Goal: Task Accomplishment & Management: Use online tool/utility

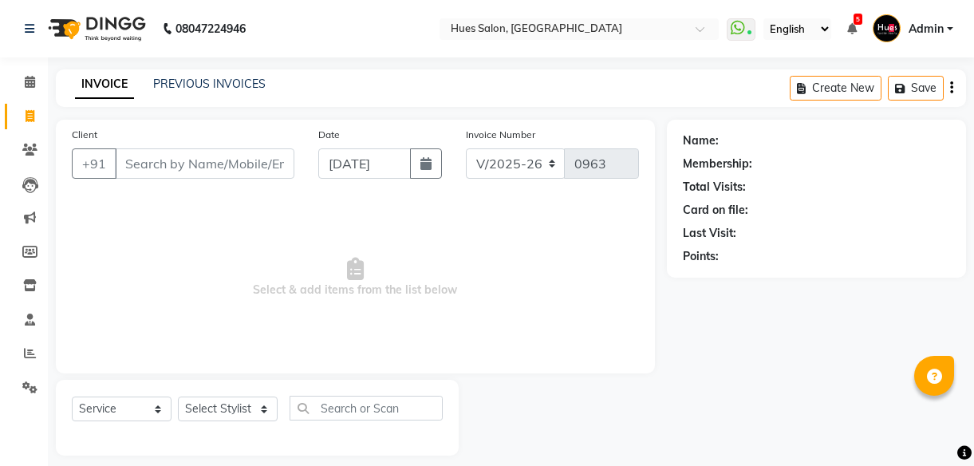
select select "3460"
select select "service"
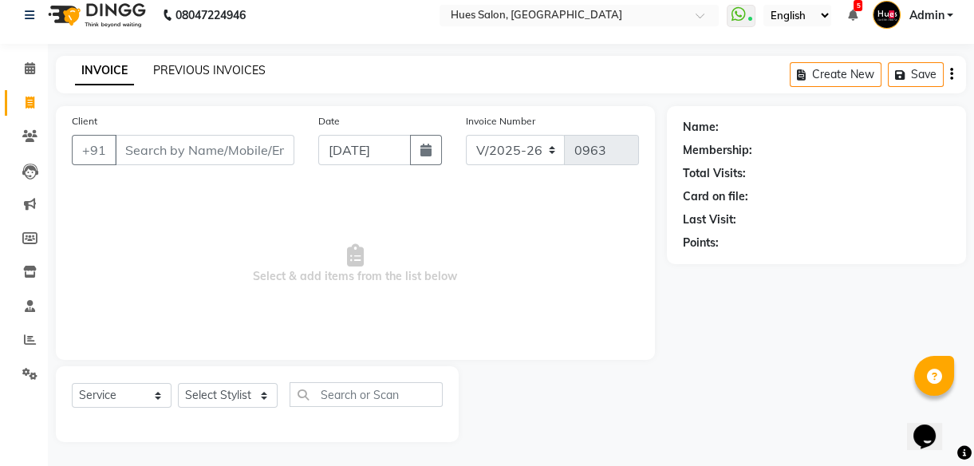
click at [231, 65] on link "PREVIOUS INVOICES" at bounding box center [209, 70] width 113 height 14
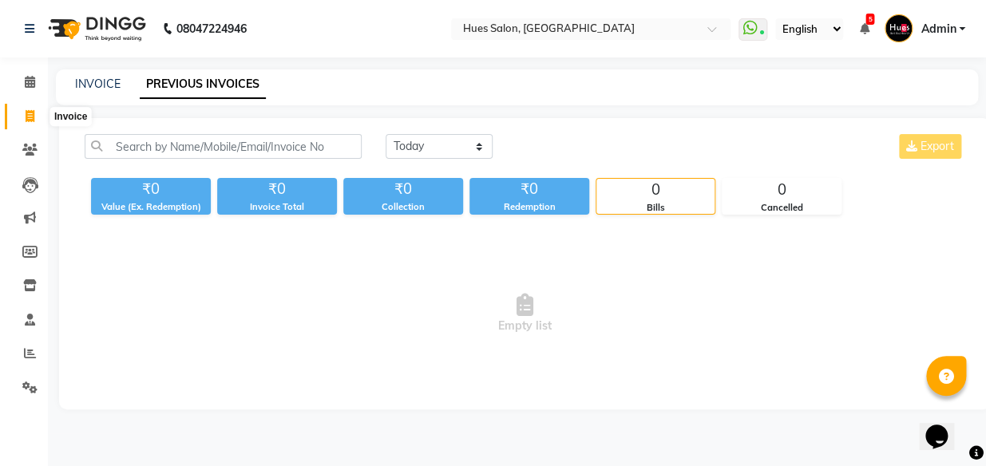
click at [30, 120] on icon at bounding box center [30, 116] width 9 height 12
select select "service"
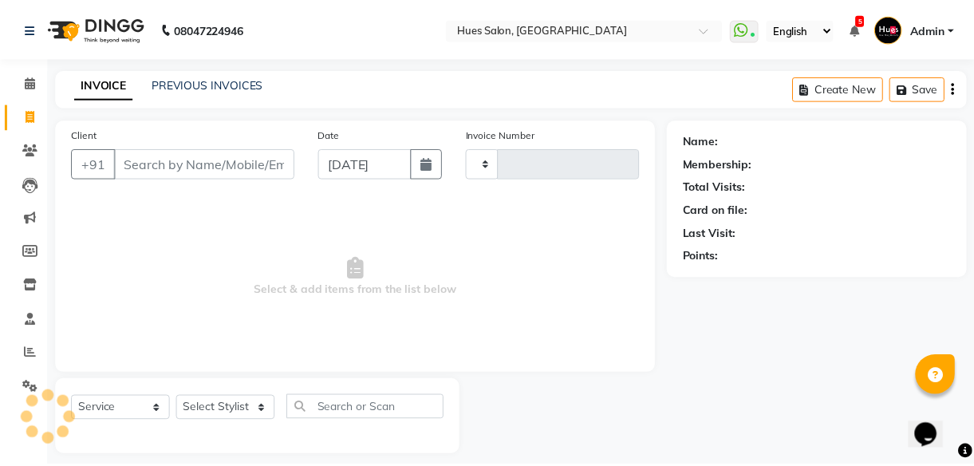
scroll to position [14, 0]
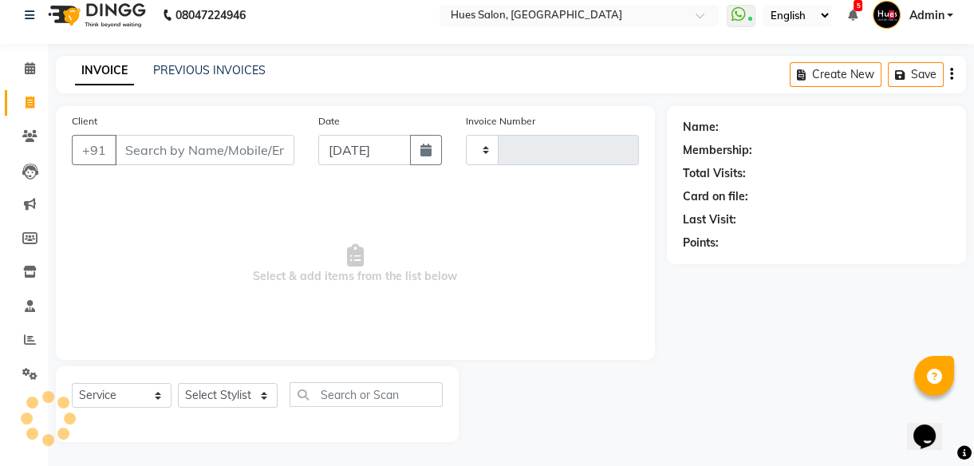
type input "0963"
select select "3460"
click at [224, 70] on link "PREVIOUS INVOICES" at bounding box center [209, 70] width 113 height 14
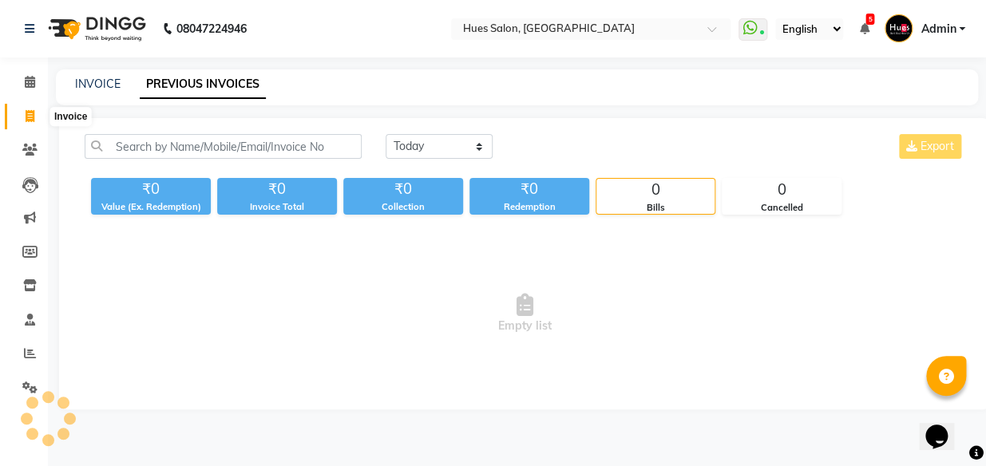
click at [26, 123] on span at bounding box center [30, 117] width 28 height 18
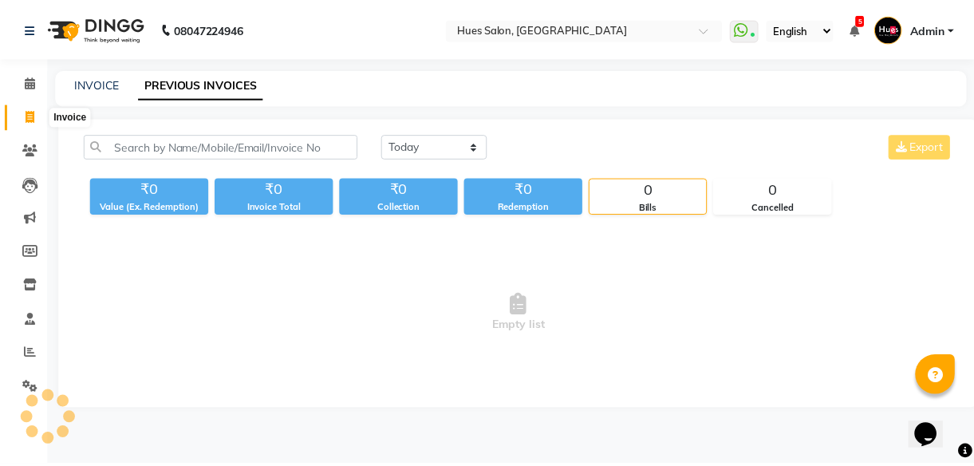
scroll to position [14, 0]
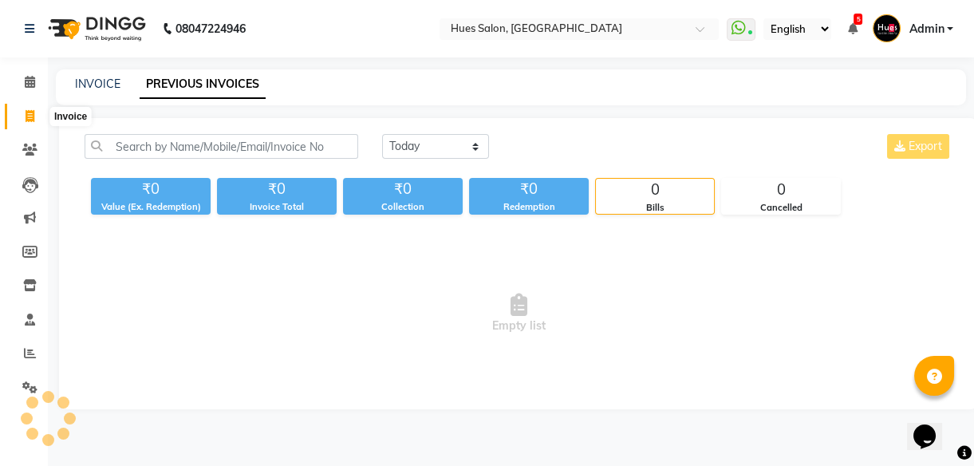
select select "3460"
select select "service"
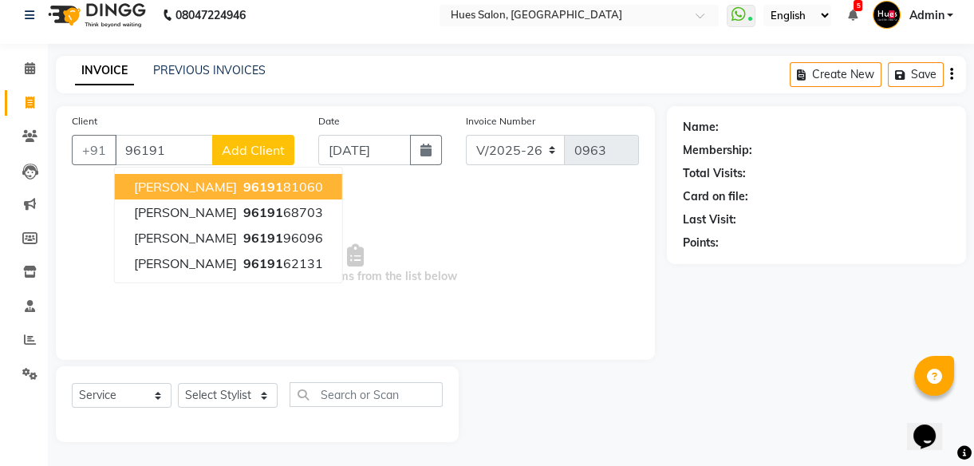
drag, startPoint x: 192, startPoint y: 148, endPoint x: 64, endPoint y: 162, distance: 129.2
click at [64, 162] on div "Client [PHONE_NUMBER] [PERSON_NAME] 96191 81060 [PERSON_NAME] 96191 68703 [PERS…" at bounding box center [183, 145] width 247 height 65
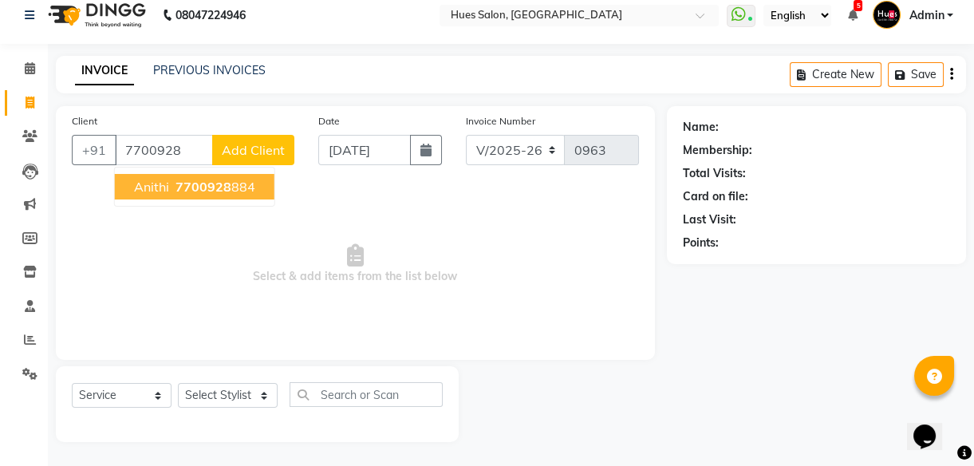
click at [172, 189] on ngb-highlight "7700928 884" at bounding box center [213, 187] width 83 height 16
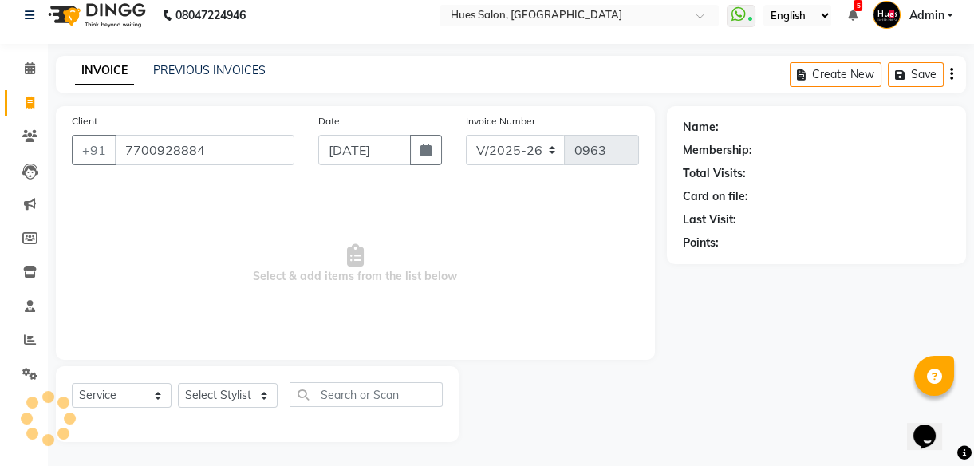
type input "7700928884"
select select "1: Object"
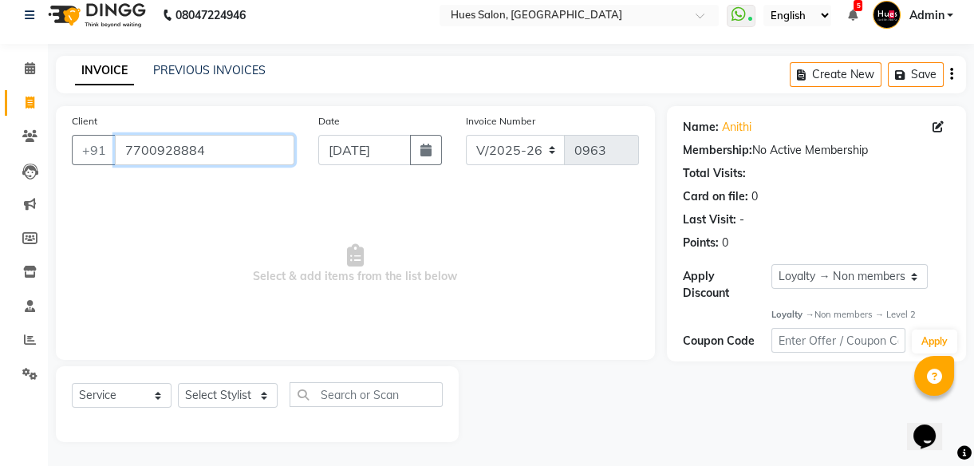
click at [148, 148] on input "7700928884" at bounding box center [205, 150] width 180 height 30
click at [28, 134] on icon at bounding box center [29, 136] width 15 height 12
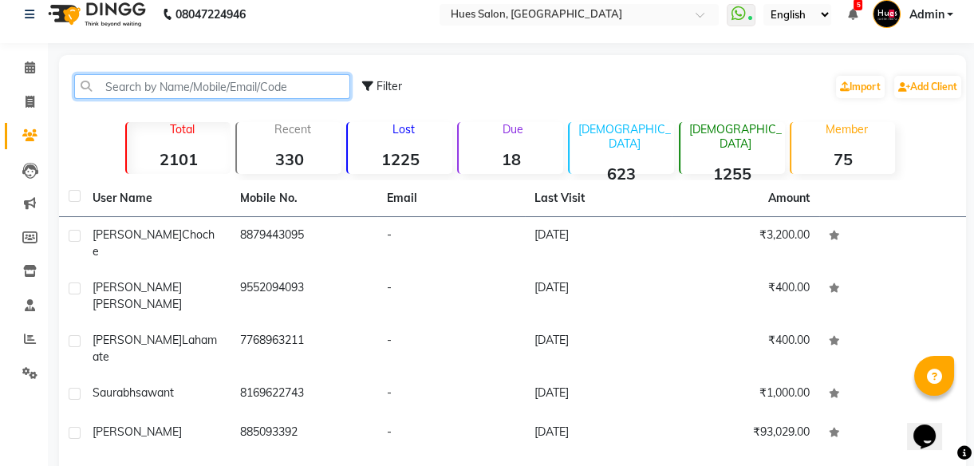
click at [207, 87] on input "text" at bounding box center [212, 86] width 276 height 25
paste input "7700928884"
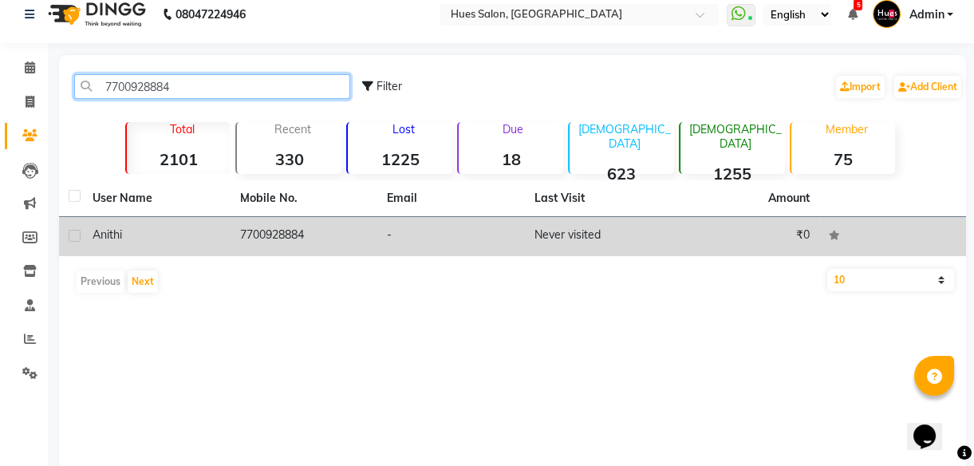
type input "7700928884"
click at [78, 238] on label at bounding box center [75, 236] width 12 height 12
click at [78, 238] on input "checkbox" at bounding box center [74, 236] width 10 height 10
checkbox input "true"
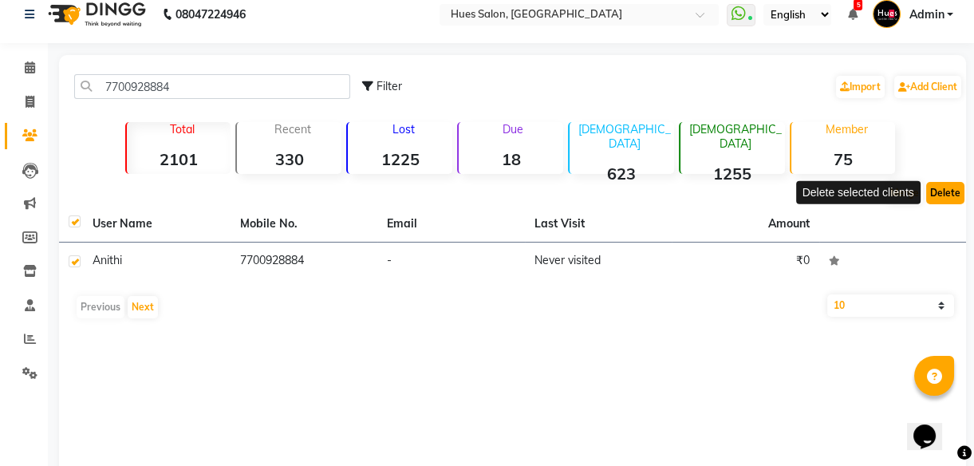
click at [961, 191] on button "Delete" at bounding box center [946, 193] width 38 height 22
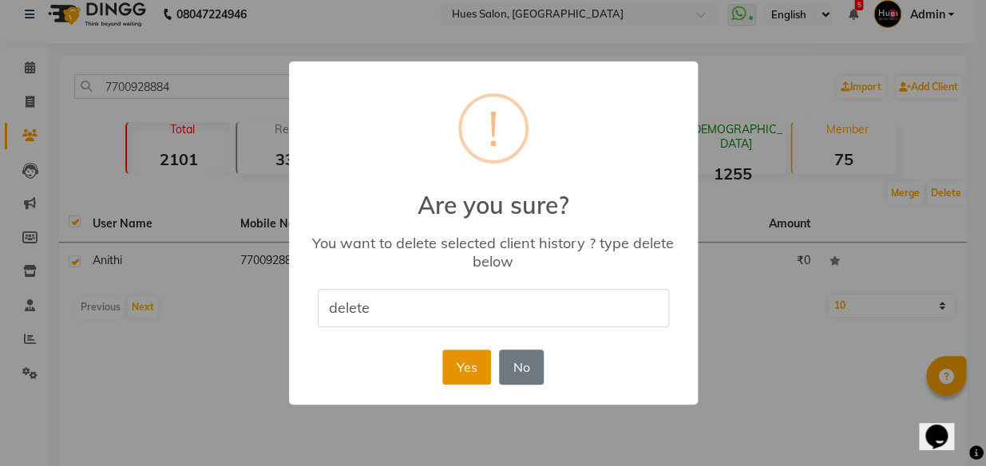
type input "delete"
click at [464, 374] on button "Yes" at bounding box center [466, 367] width 49 height 35
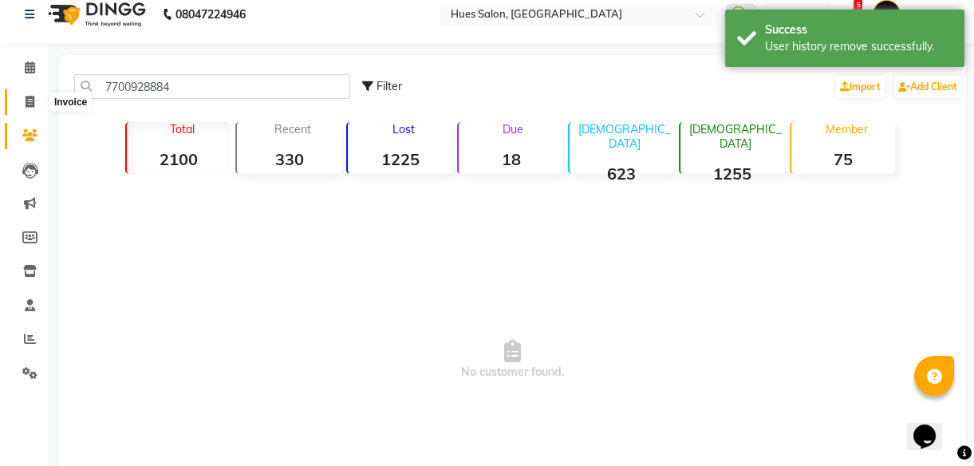
click at [30, 102] on icon at bounding box center [30, 102] width 9 height 12
select select "service"
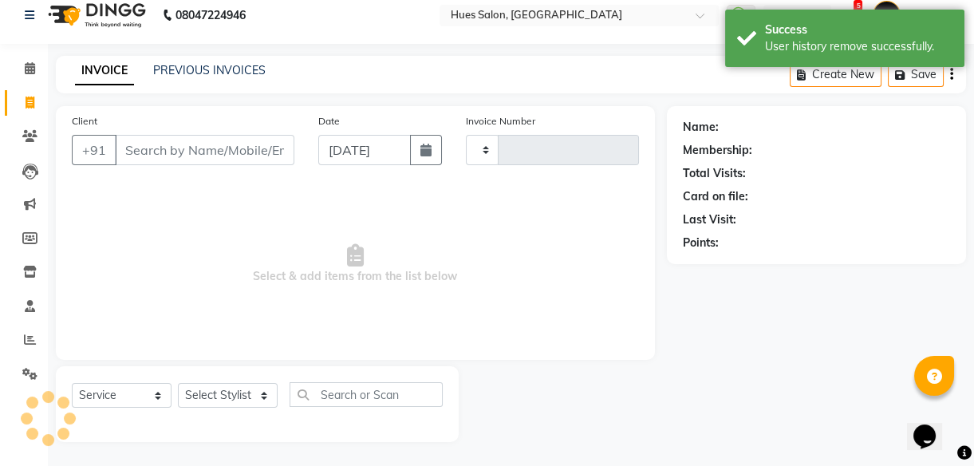
type input "0963"
select select "3460"
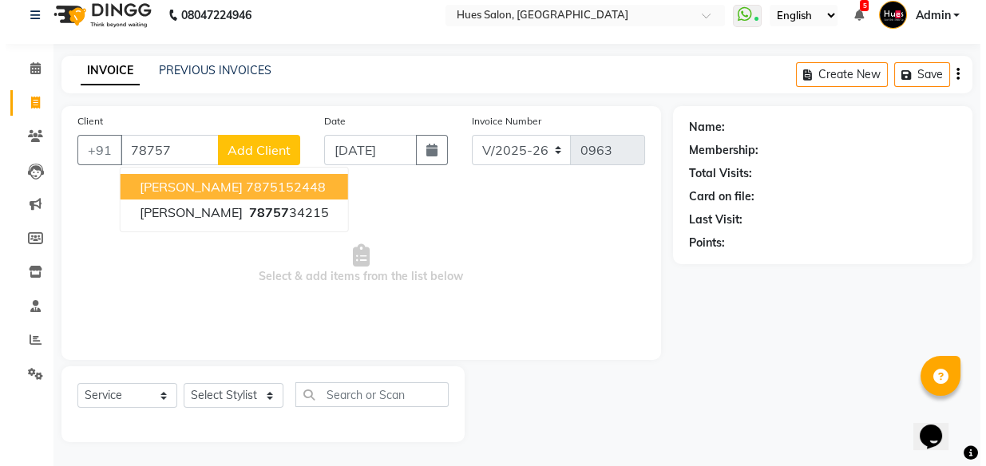
scroll to position [14, 0]
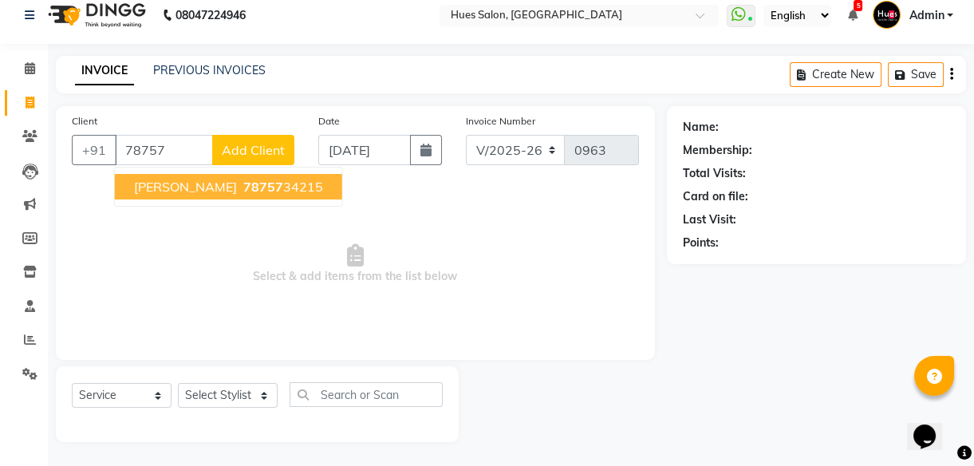
click at [192, 187] on span "[PERSON_NAME]" at bounding box center [185, 187] width 103 height 16
type input "7875734215"
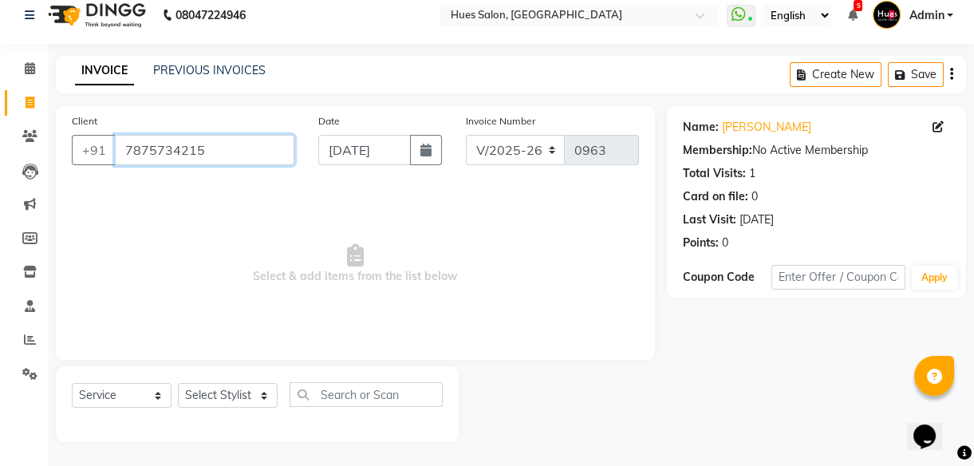
click at [164, 154] on input "7875734215" at bounding box center [205, 150] width 180 height 30
click at [938, 128] on icon at bounding box center [938, 126] width 11 height 11
select select "[DEMOGRAPHIC_DATA]"
select select
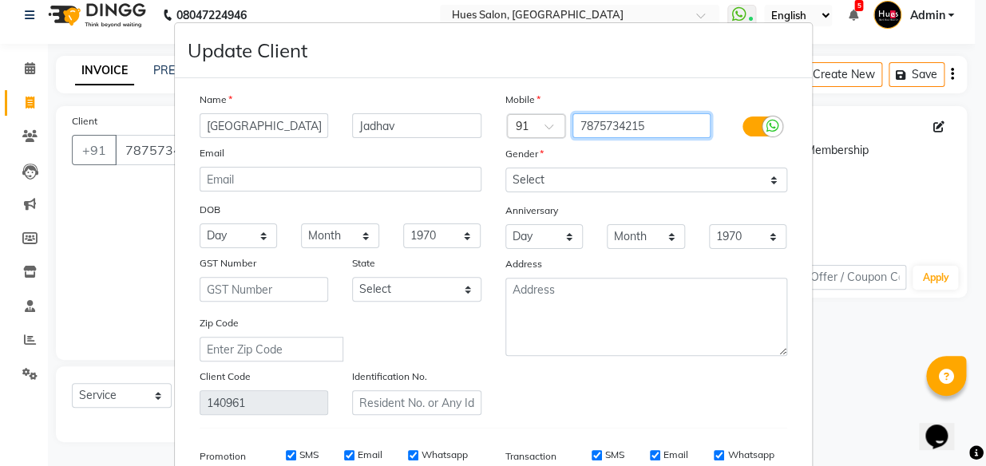
click at [668, 121] on input "7875734215" at bounding box center [641, 125] width 138 height 25
type input "787573421"
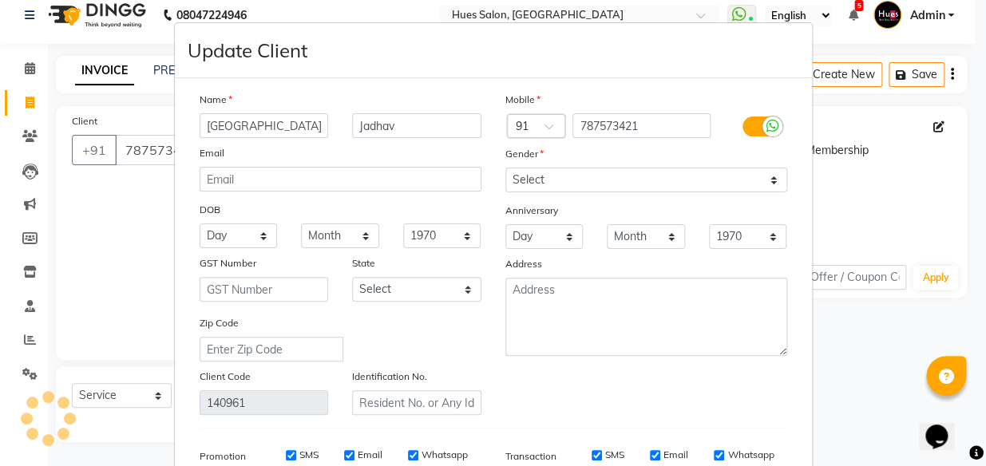
scroll to position [247, 0]
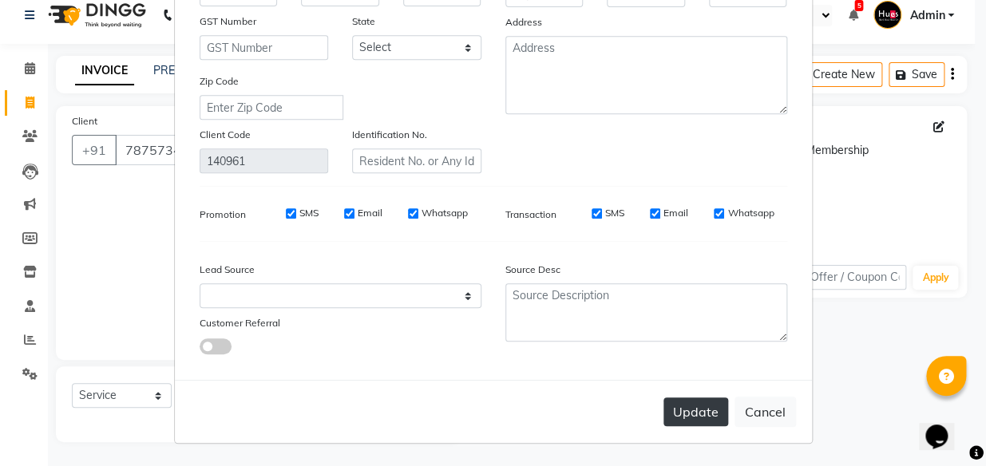
click at [705, 411] on button "Update" at bounding box center [695, 411] width 65 height 29
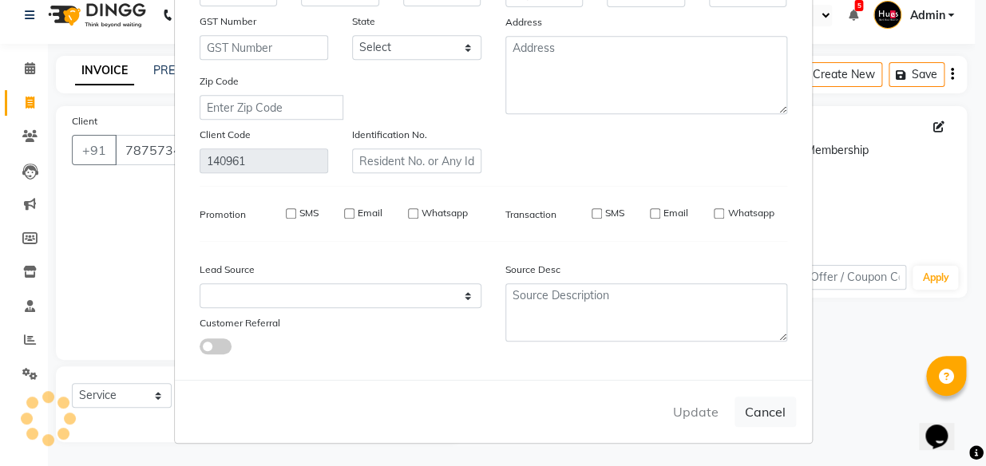
type input "787573421"
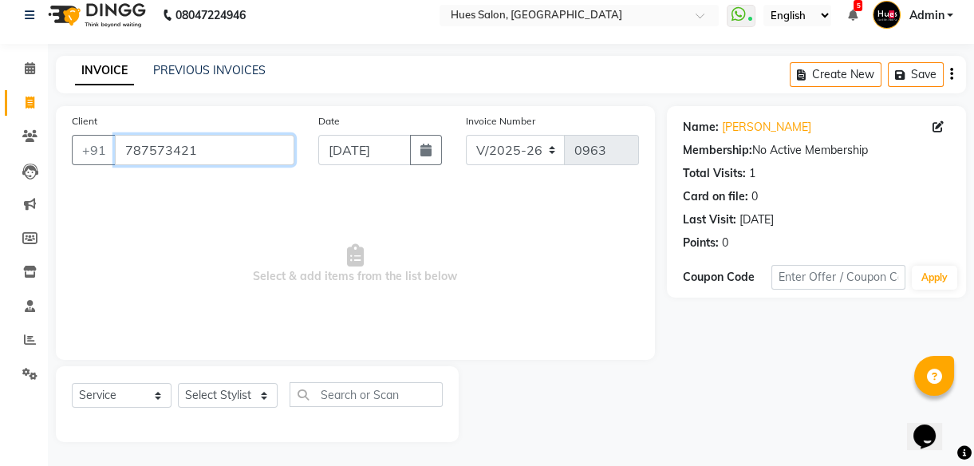
drag, startPoint x: 201, startPoint y: 153, endPoint x: 0, endPoint y: 227, distance: 214.4
click at [0, 227] on html "08047224946 Select Location × Hues Salon, Kalwa WhatsApp Status ✕ Status: Conne…" at bounding box center [487, 219] width 974 height 466
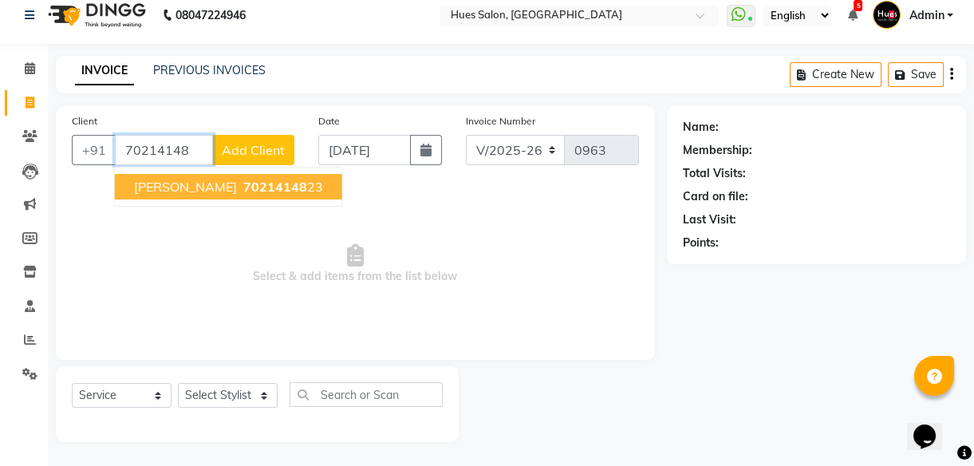
drag, startPoint x: 186, startPoint y: 151, endPoint x: 0, endPoint y: 223, distance: 199.6
click at [0, 223] on html "08047224946 Select Location × Hues Salon, Kalwa WhatsApp Status ✕ Status: Conne…" at bounding box center [487, 219] width 974 height 466
click at [168, 190] on span "[PERSON_NAME]" at bounding box center [185, 187] width 103 height 16
type input "9820858553"
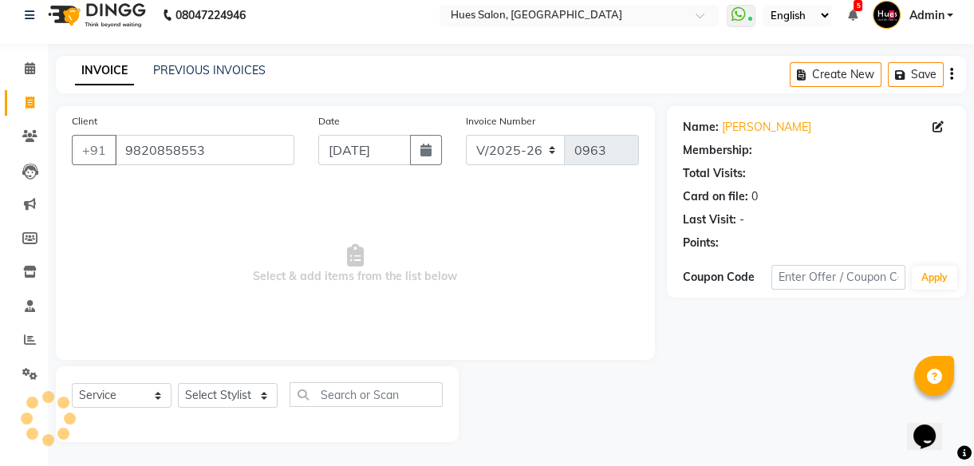
select select "1: Object"
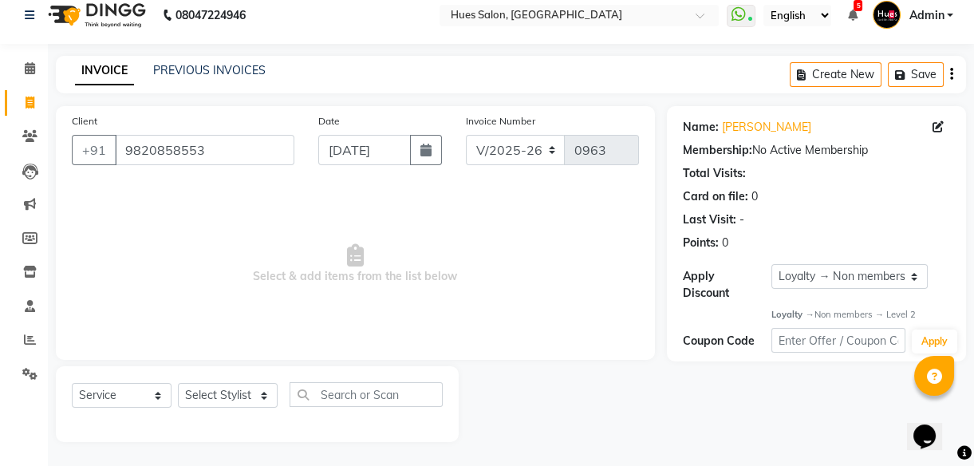
click at [480, 275] on span "Select & add items from the list below" at bounding box center [355, 264] width 567 height 160
drag, startPoint x: 248, startPoint y: 156, endPoint x: 0, endPoint y: 213, distance: 254.7
click at [0, 213] on html "08047224946 Select Location × Hues Salon, Kalwa WhatsApp Status ✕ Status: Conne…" at bounding box center [487, 219] width 974 height 466
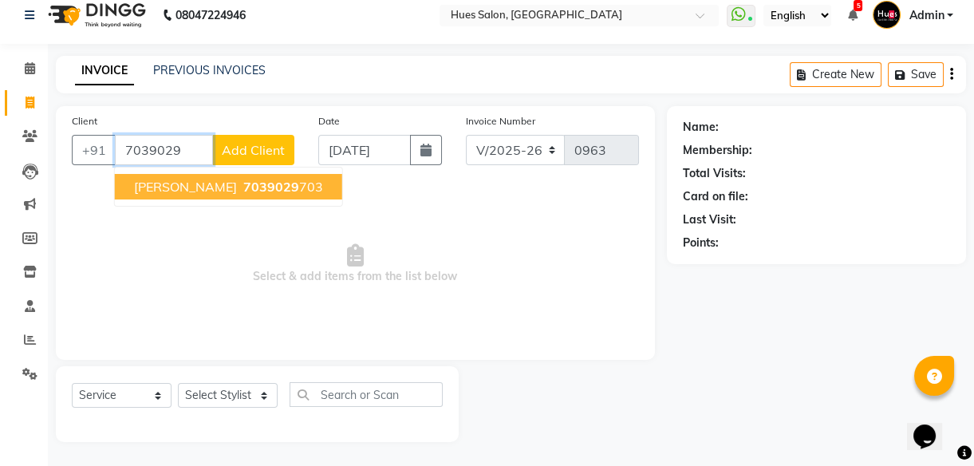
click at [161, 191] on span "[PERSON_NAME]" at bounding box center [185, 187] width 103 height 16
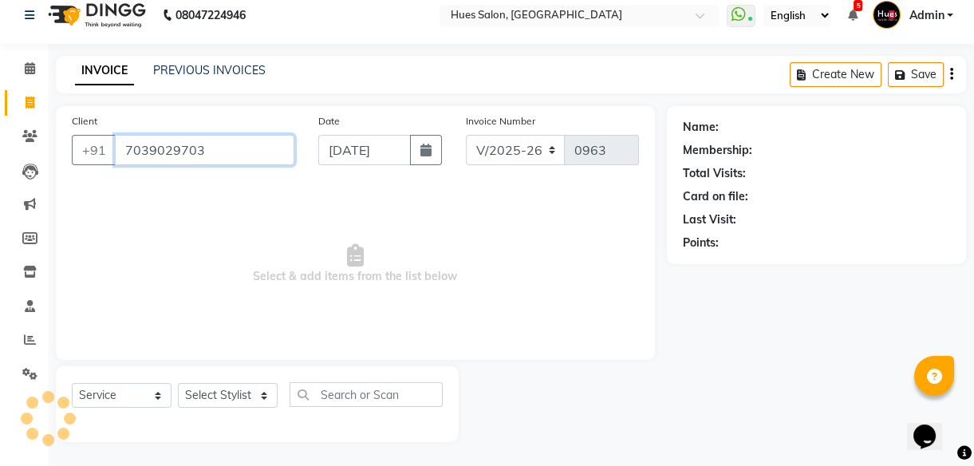
type input "7039029703"
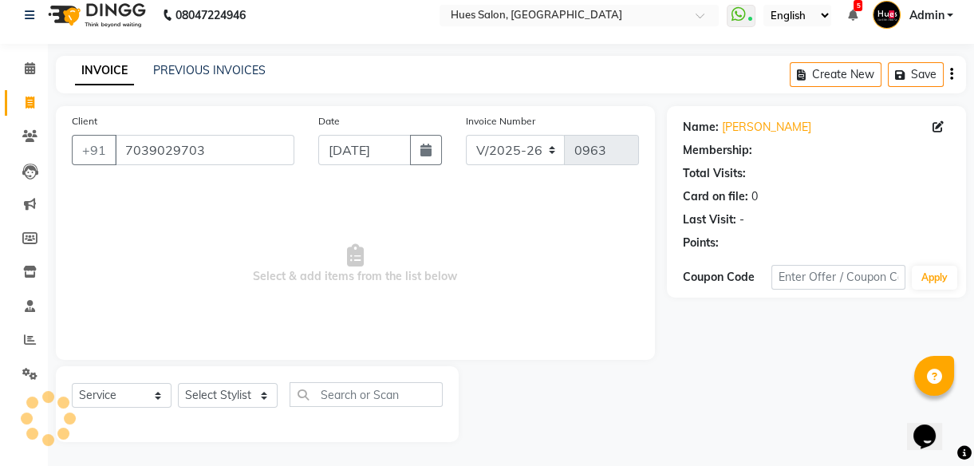
select select "1: Object"
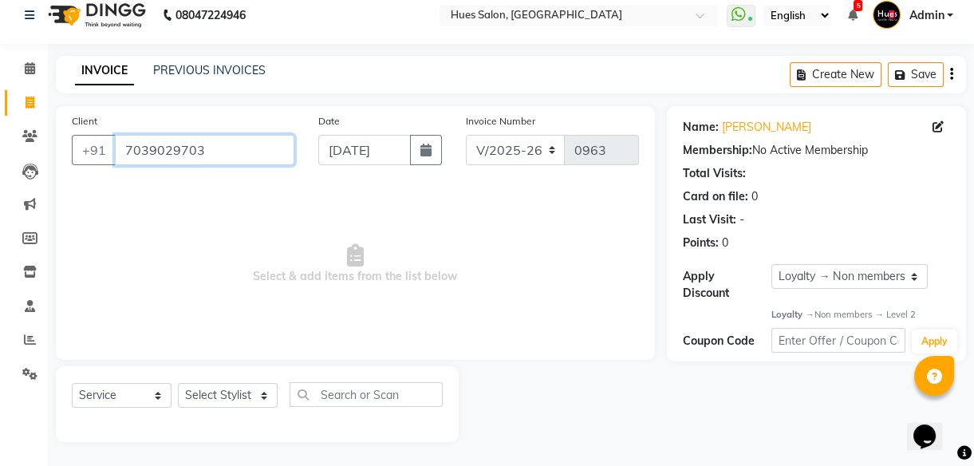
drag, startPoint x: 215, startPoint y: 144, endPoint x: 0, endPoint y: 225, distance: 229.6
click at [0, 225] on html "08047224946 Select Location × Hues Salon, Kalwa WhatsApp Status ✕ Status: Conne…" at bounding box center [487, 219] width 974 height 466
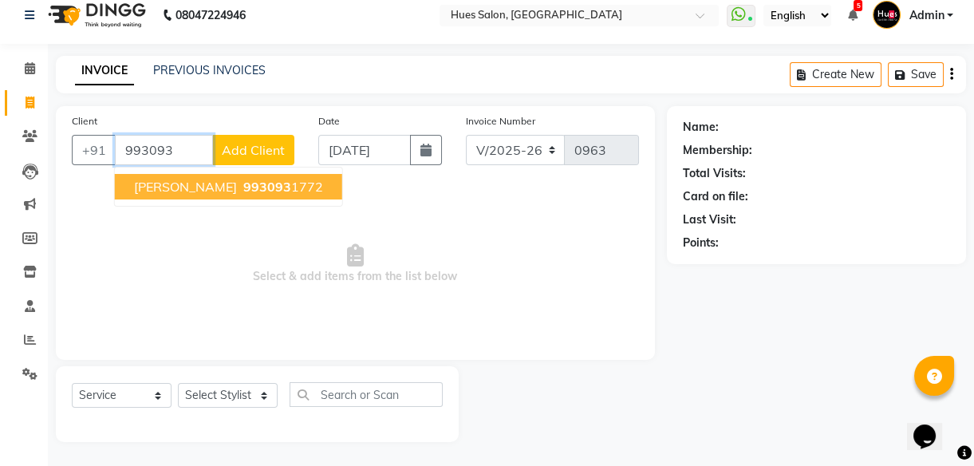
click at [178, 189] on span "[PERSON_NAME]" at bounding box center [185, 187] width 103 height 16
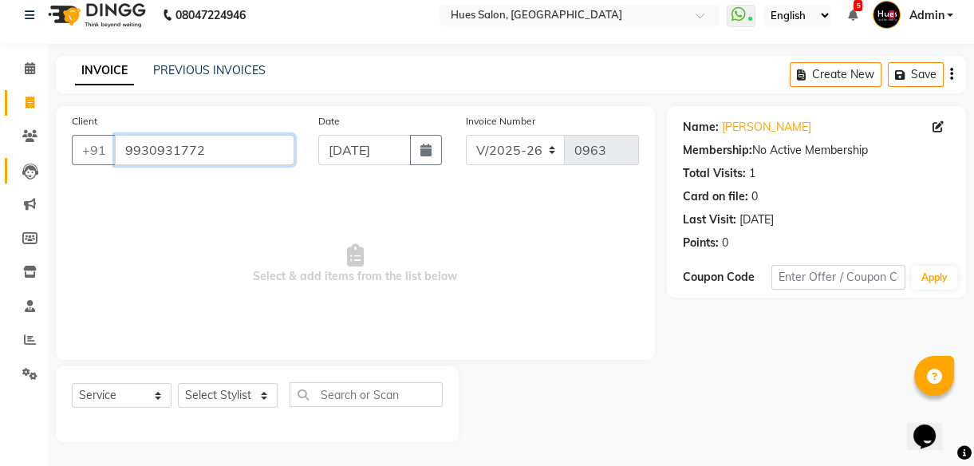
drag, startPoint x: 213, startPoint y: 144, endPoint x: 37, endPoint y: 180, distance: 180.0
click at [37, 180] on app-home "08047224946 Select Location × Hues Salon, Kalwa WhatsApp Status ✕ Status: Conne…" at bounding box center [487, 226] width 974 height 480
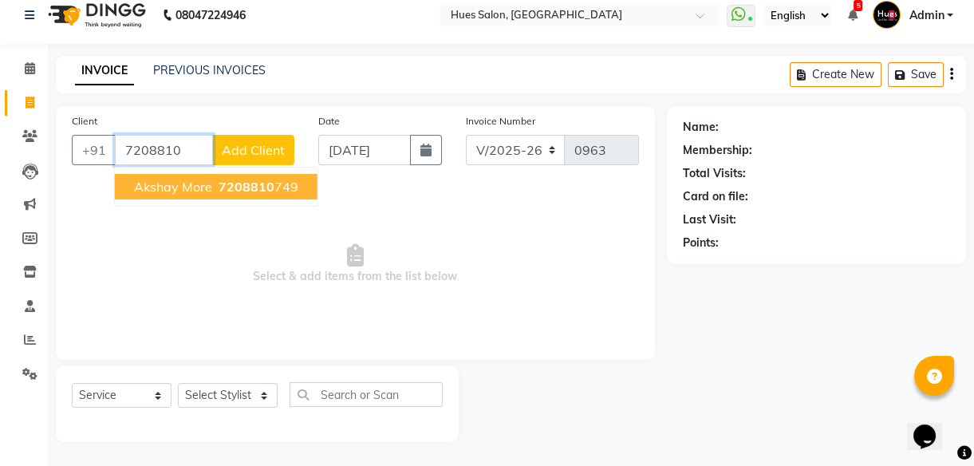
click at [241, 182] on span "7208810" at bounding box center [247, 187] width 56 height 16
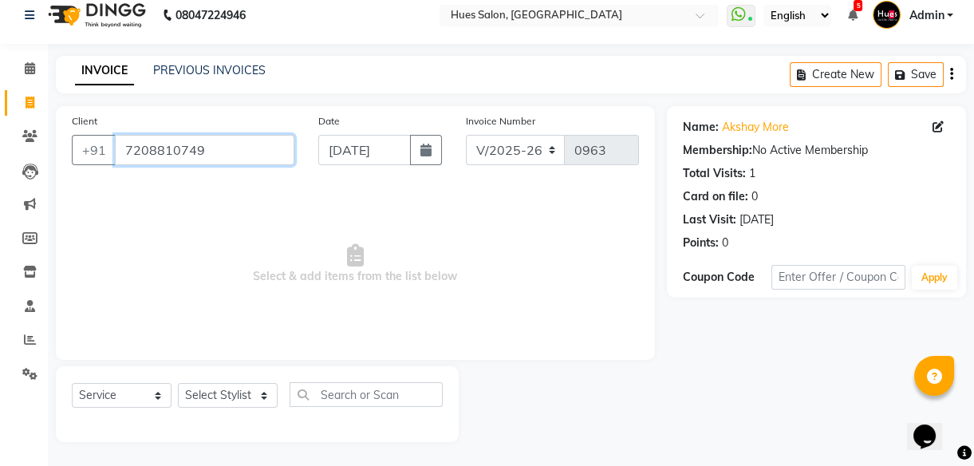
drag, startPoint x: 220, startPoint y: 149, endPoint x: 0, endPoint y: 227, distance: 233.5
click at [0, 227] on html "08047224946 Select Location × Hues Salon, Kalwa WhatsApp Status ✕ Status: Conne…" at bounding box center [487, 219] width 974 height 466
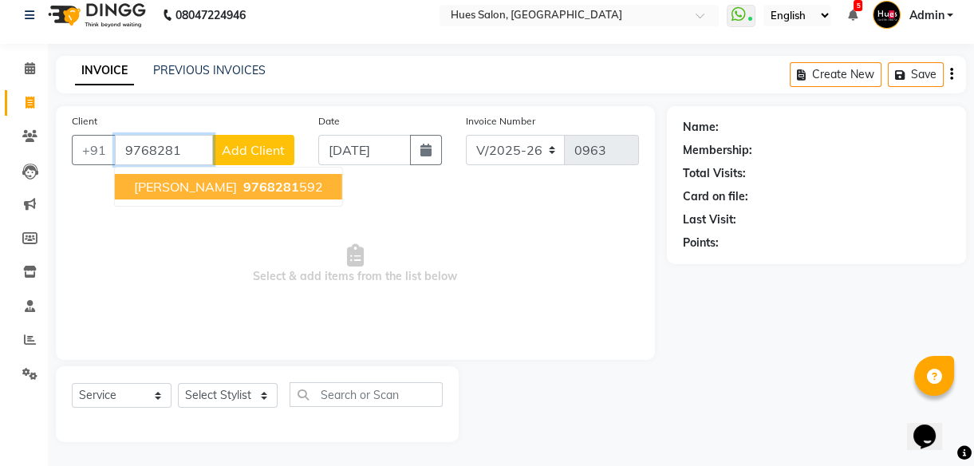
drag, startPoint x: 182, startPoint y: 151, endPoint x: 0, endPoint y: 175, distance: 183.5
click at [0, 175] on html "08047224946 Select Location × Hues Salon, Kalwa WhatsApp Status ✕ Status: Conne…" at bounding box center [487, 219] width 974 height 466
click at [160, 189] on span "[PERSON_NAME]" at bounding box center [185, 187] width 103 height 16
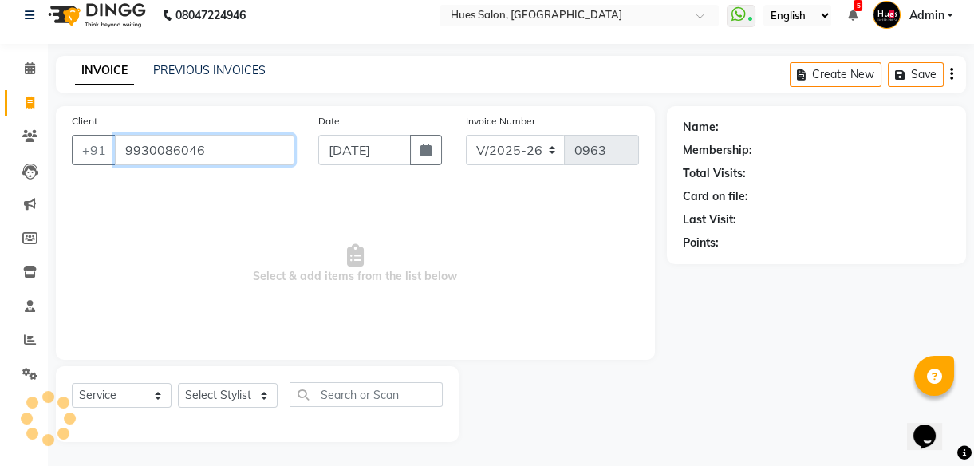
type input "9930086046"
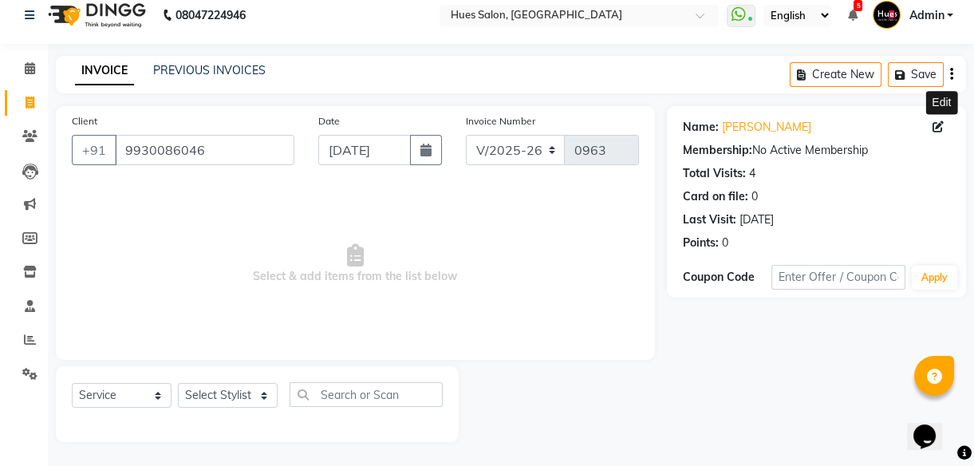
click at [934, 125] on icon at bounding box center [938, 126] width 11 height 11
select select "[DEMOGRAPHIC_DATA]"
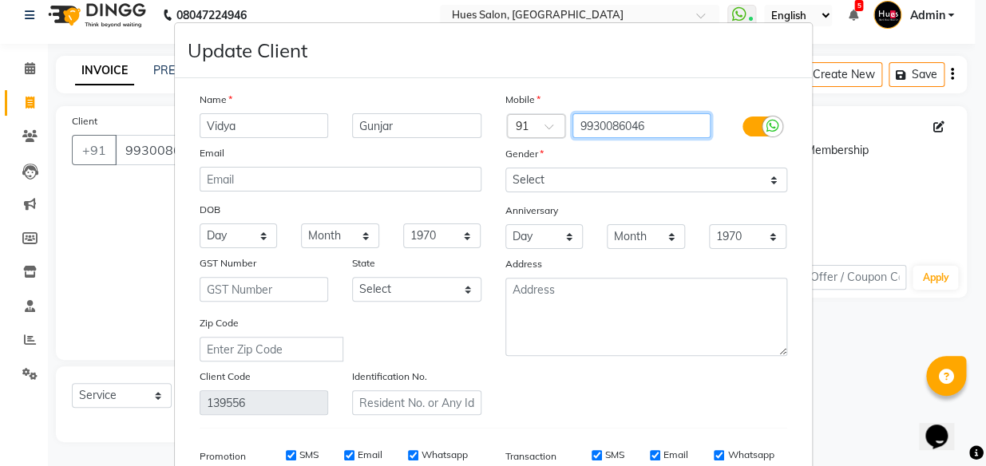
click at [652, 134] on input "9930086046" at bounding box center [641, 125] width 138 height 25
type input "993008604"
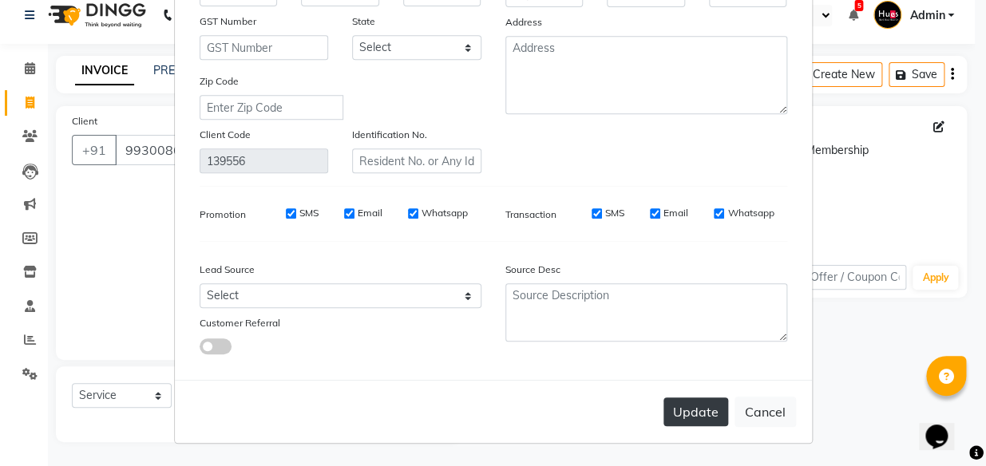
click at [690, 411] on button "Update" at bounding box center [695, 411] width 65 height 29
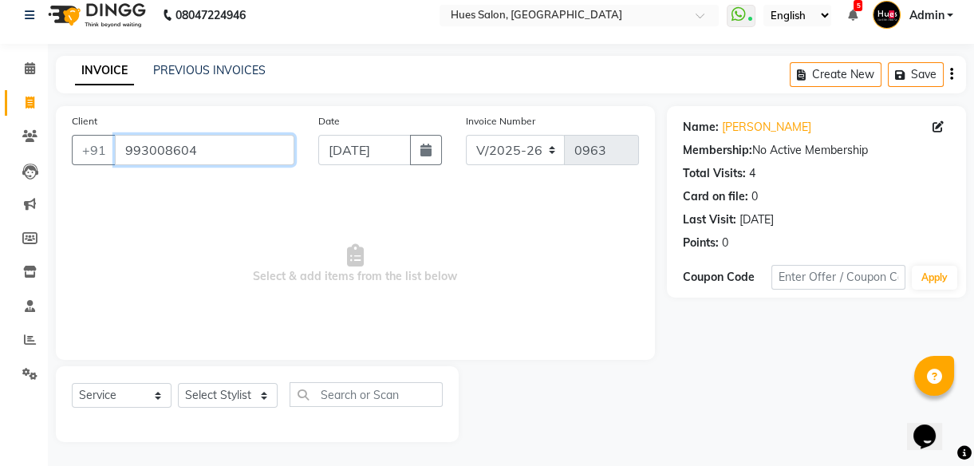
drag, startPoint x: 255, startPoint y: 158, endPoint x: 0, endPoint y: 243, distance: 269.0
click at [0, 243] on html "08047224946 Select Location × Hues Salon, Kalwa WhatsApp Status ✕ Status: Conne…" at bounding box center [487, 219] width 974 height 466
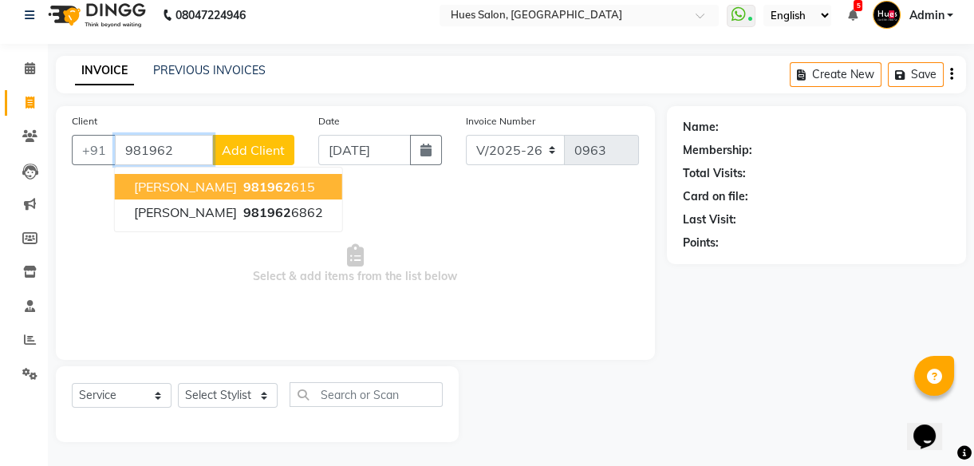
drag, startPoint x: 187, startPoint y: 151, endPoint x: 81, endPoint y: 164, distance: 106.2
click at [81, 164] on div "Client [PHONE_NUMBER] [PERSON_NAME] 981962 615 [PERSON_NAME] 981962 6862 Add Cl…" at bounding box center [183, 145] width 247 height 65
click at [195, 184] on span "[PERSON_NAME]" at bounding box center [185, 187] width 103 height 16
type input "8692830620"
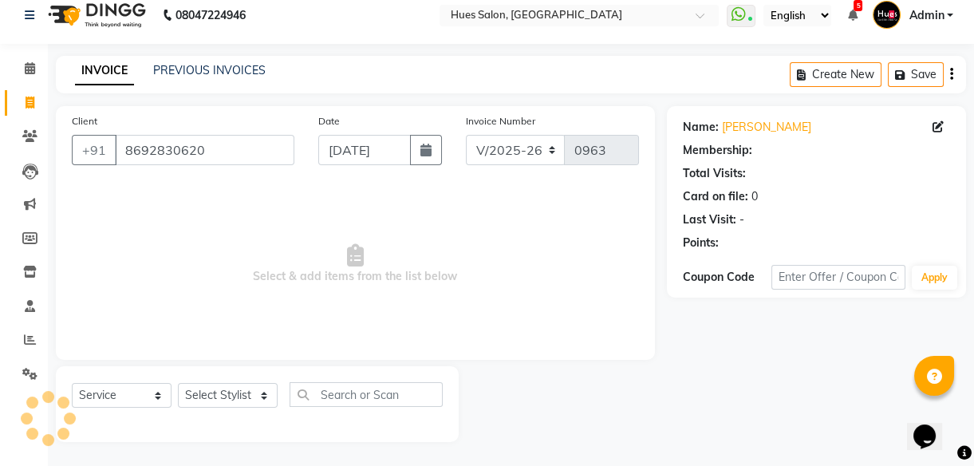
select select "1: Object"
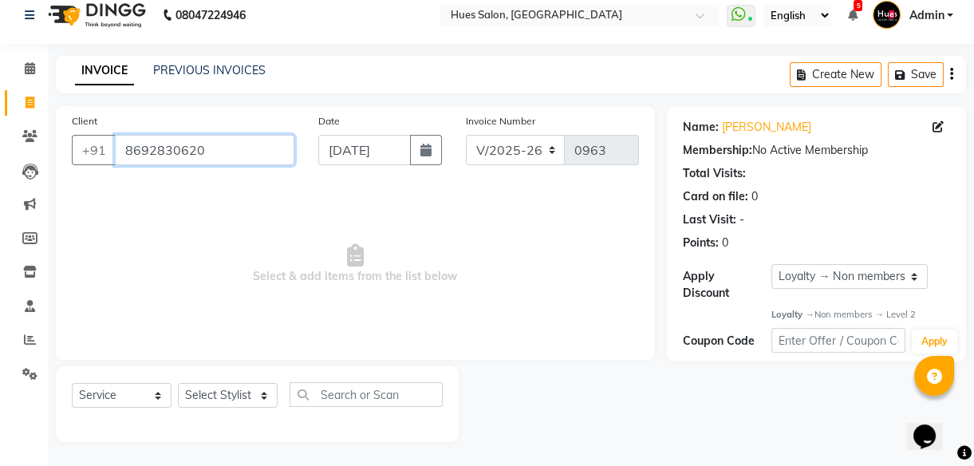
drag, startPoint x: 219, startPoint y: 152, endPoint x: 0, endPoint y: 208, distance: 225.7
click at [0, 208] on html "08047224946 Select Location × Hues Salon, Kalwa WhatsApp Status ✕ Status: Conne…" at bounding box center [487, 219] width 974 height 466
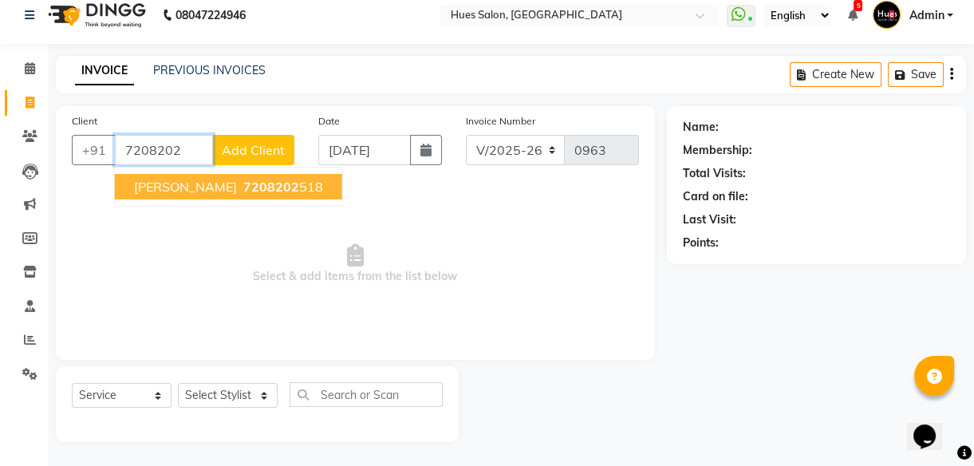
click at [240, 188] on ngb-highlight "7208202 518" at bounding box center [281, 187] width 83 height 16
type input "7208202518"
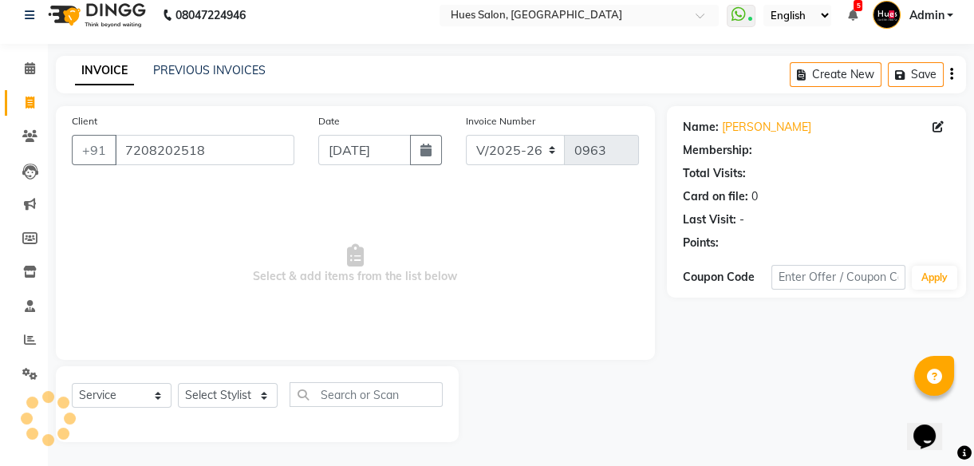
select select "1: Object"
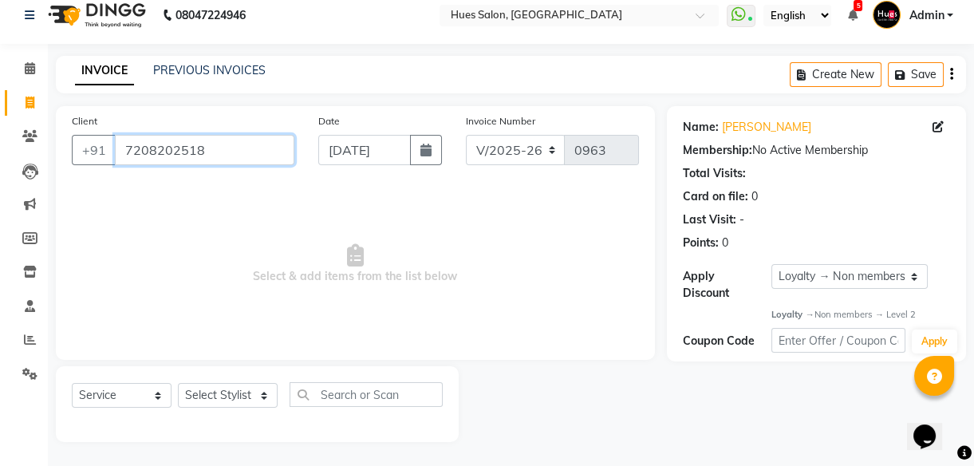
drag, startPoint x: 218, startPoint y: 148, endPoint x: 0, endPoint y: 147, distance: 217.9
click at [0, 147] on html "08047224946 Select Location × Hues Salon, Kalwa WhatsApp Status ✕ Status: Conne…" at bounding box center [487, 219] width 974 height 466
